Goal: Navigation & Orientation: Find specific page/section

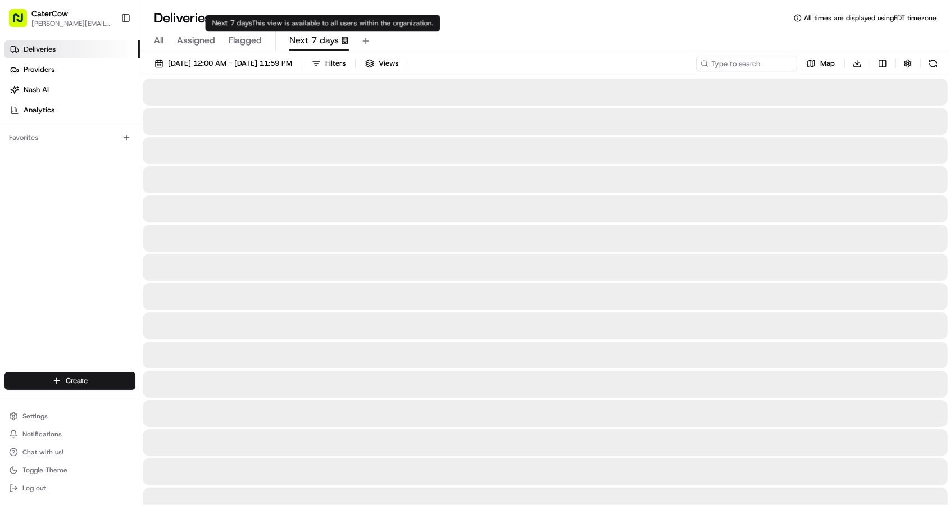
click at [333, 39] on span "Next 7 days" at bounding box center [313, 40] width 49 height 13
